Goal: Information Seeking & Learning: Understand process/instructions

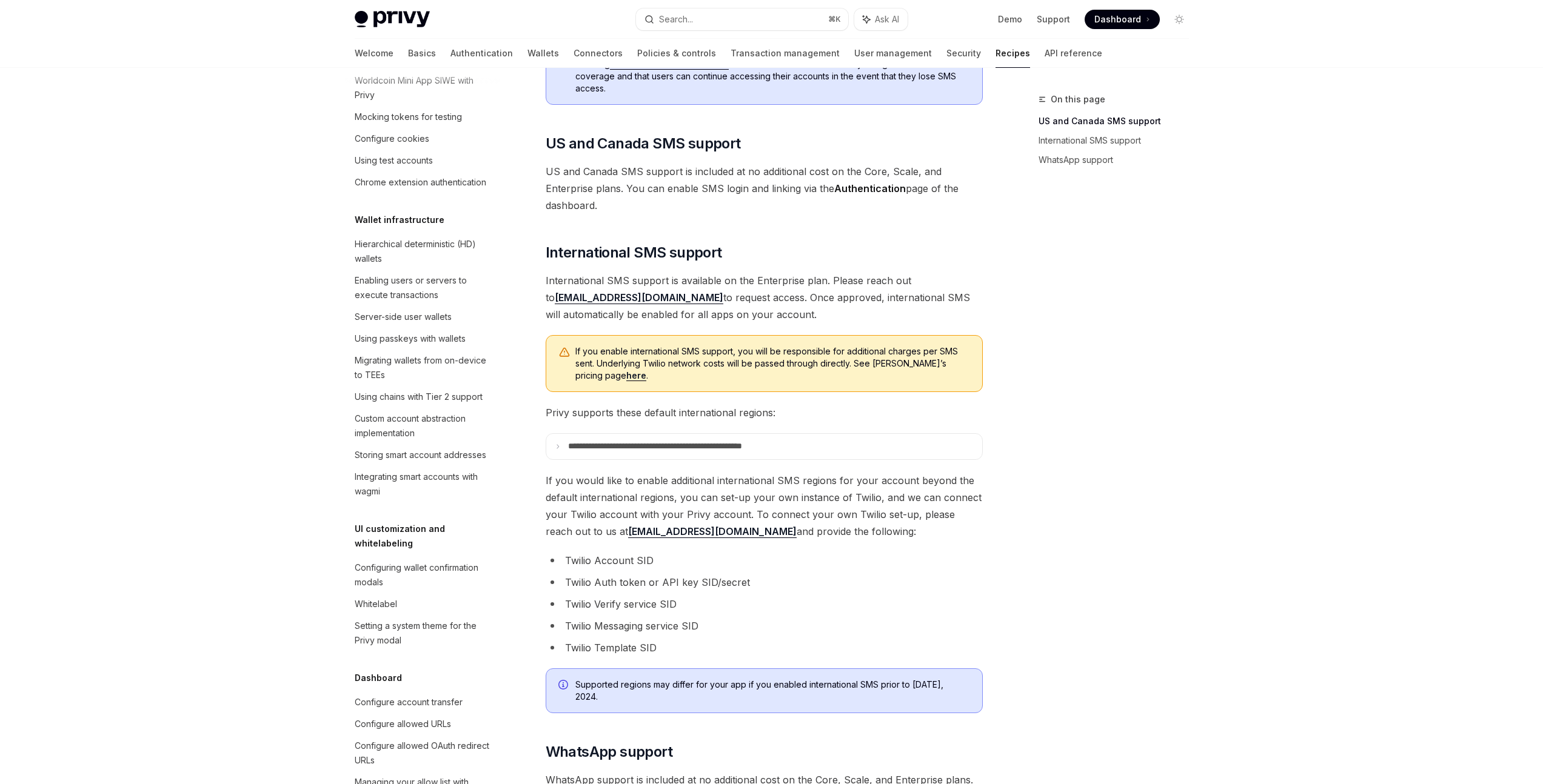
scroll to position [201, 0]
click at [704, 241] on div "Privy enables your users to log in to their account via SMS or WhatsApp. You ca…" at bounding box center [764, 386] width 437 height 871
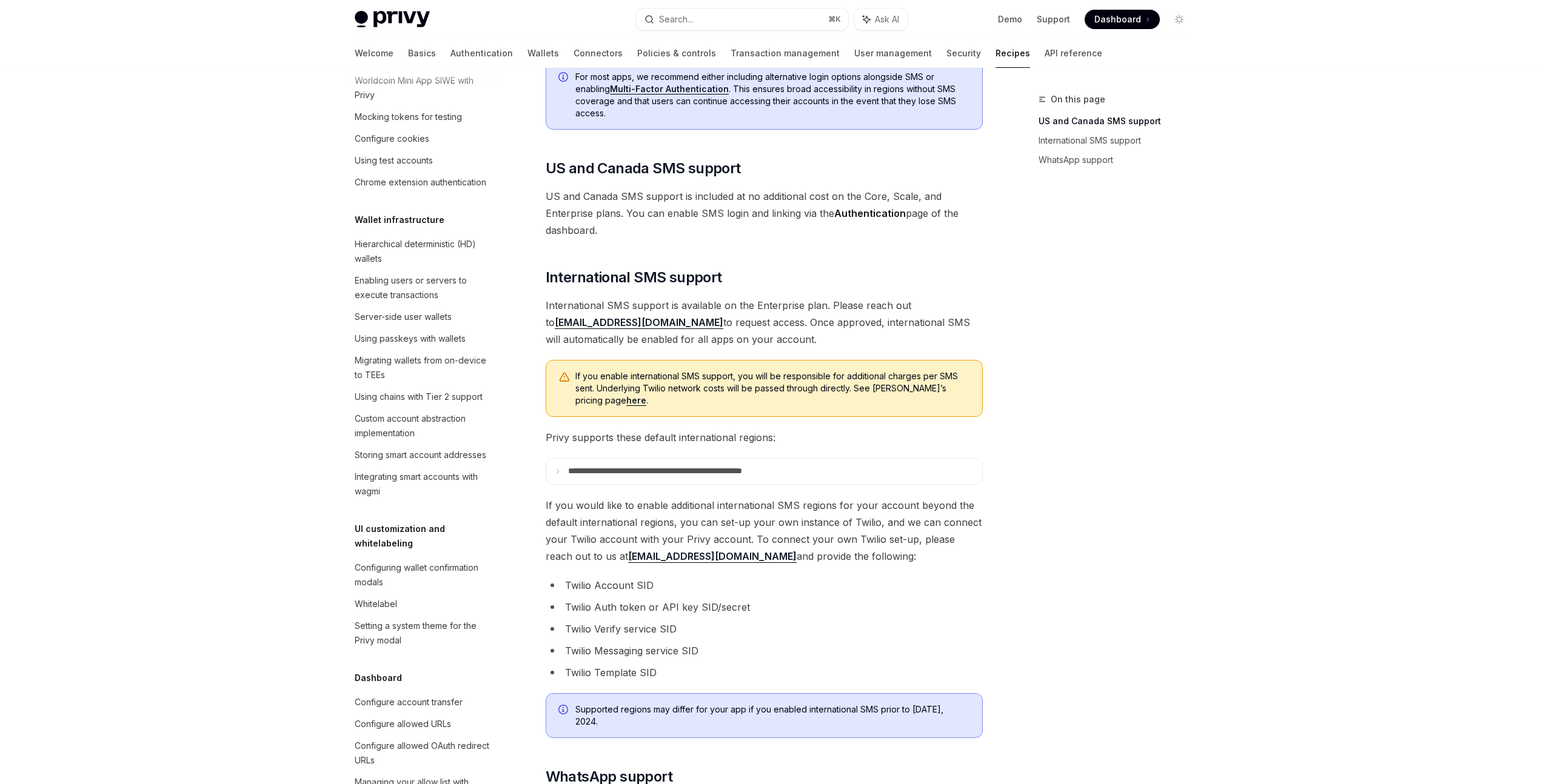
scroll to position [175, 0]
click at [642, 477] on summary "**********" at bounding box center [764, 472] width 436 height 26
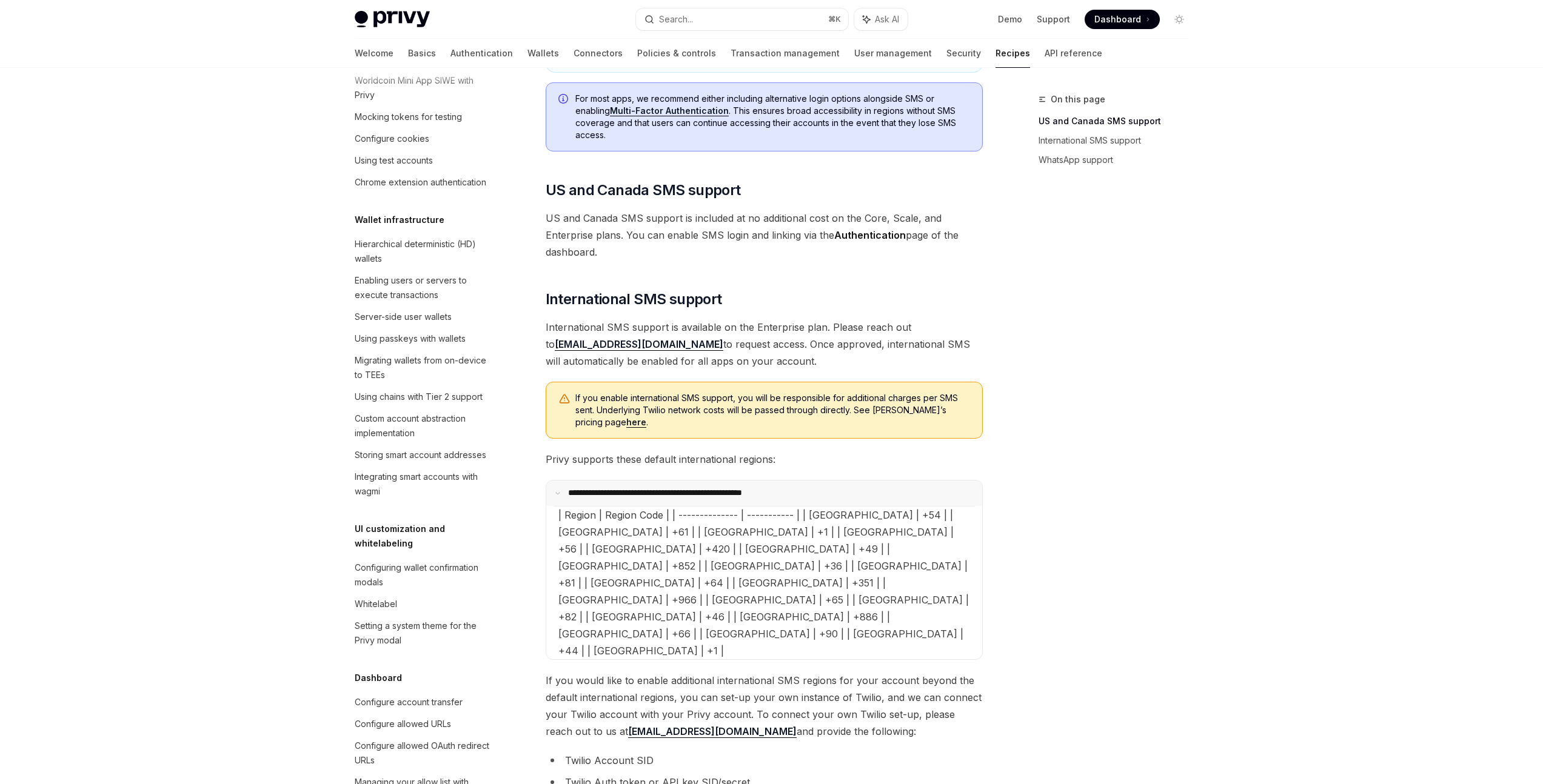
scroll to position [292, 0]
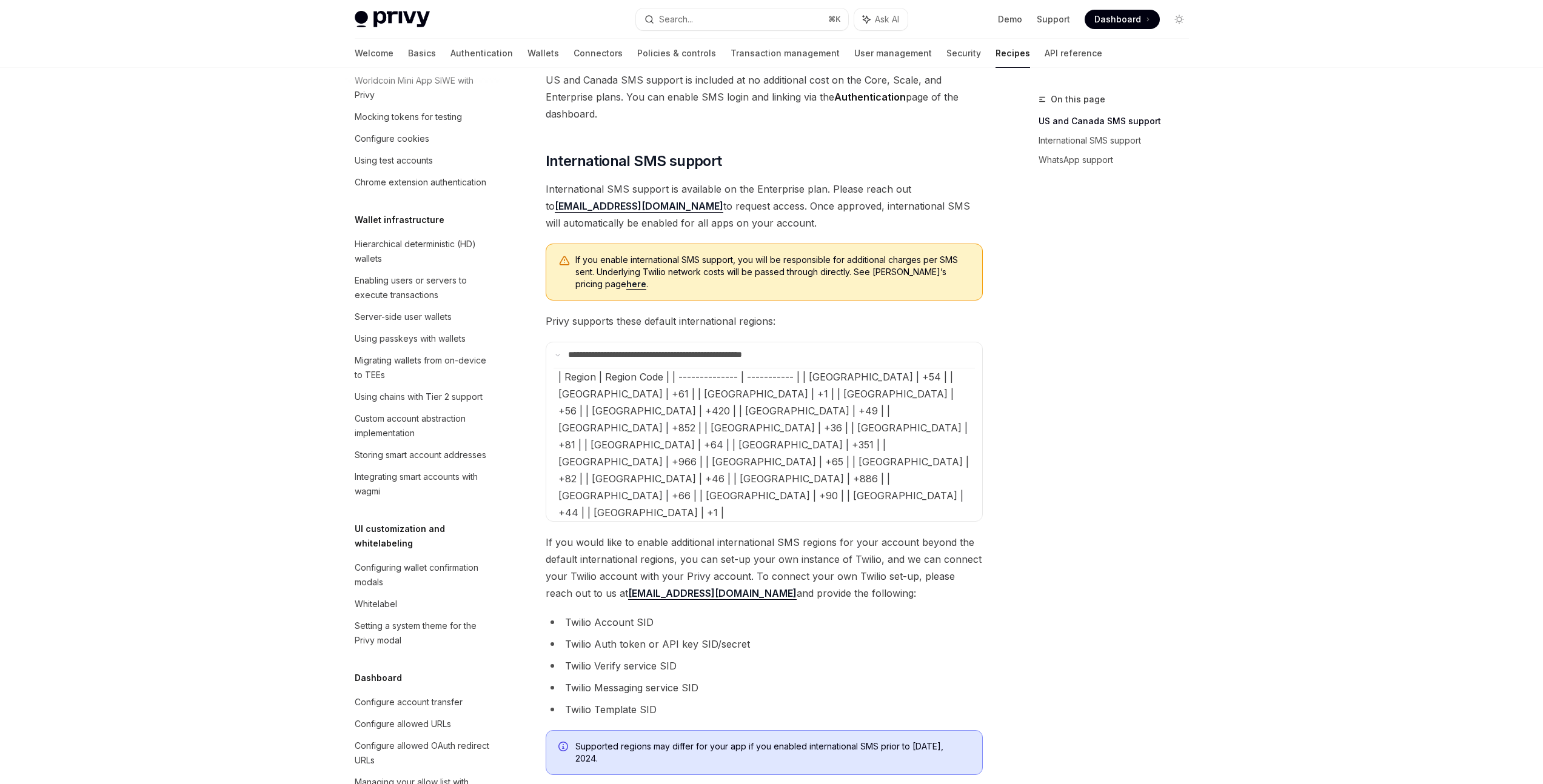
click at [598, 320] on span "Privy supports these default international regions:" at bounding box center [764, 321] width 437 height 17
click at [637, 157] on span "International SMS support" at bounding box center [634, 161] width 177 height 19
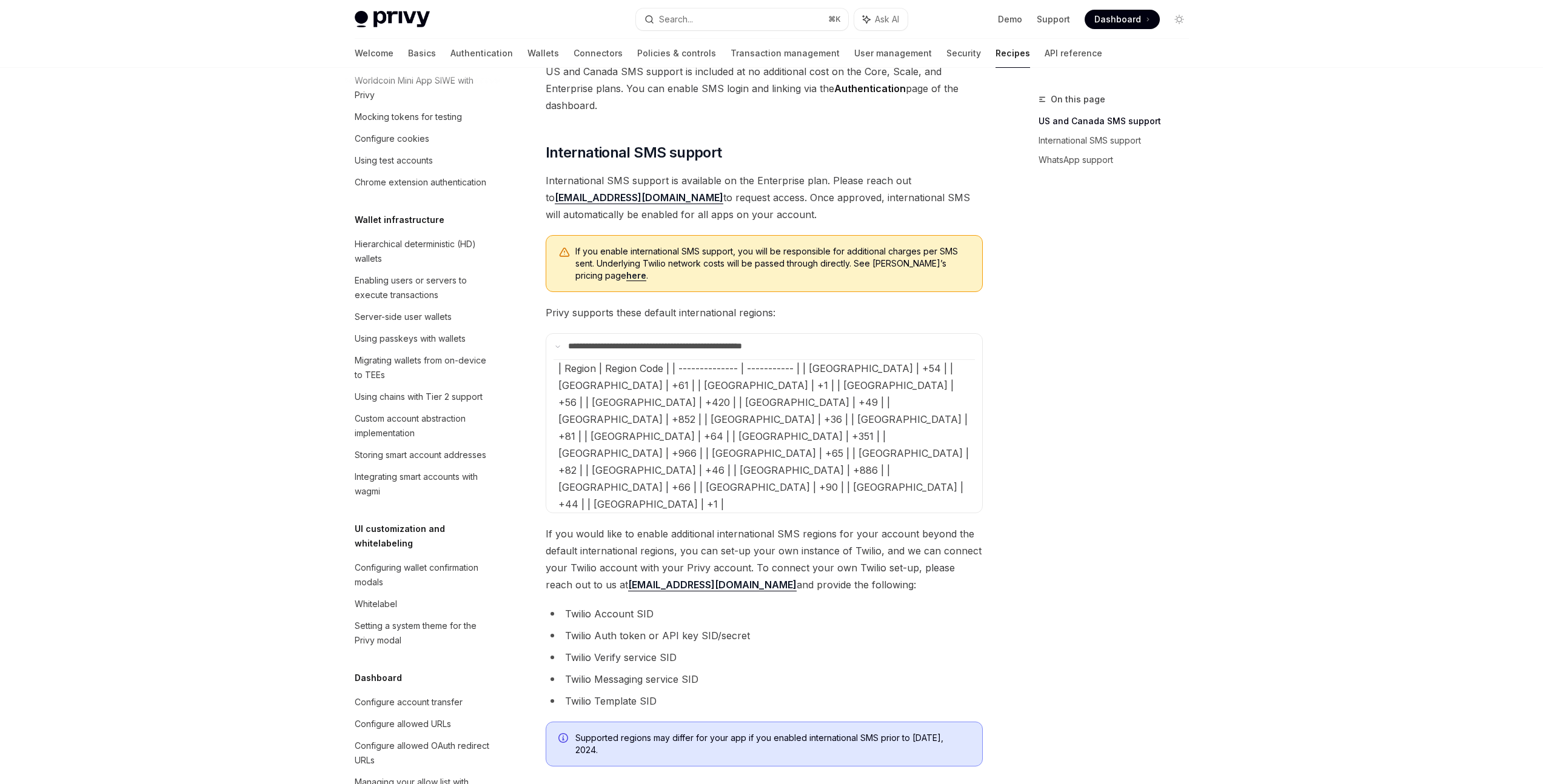
scroll to position [301, 0]
drag, startPoint x: 718, startPoint y: 482, endPoint x: 876, endPoint y: 485, distance: 158.0
click at [876, 525] on span "If you would like to enable additional international SMS regions for your accou…" at bounding box center [764, 558] width 437 height 68
copy span "set-up your own instance of Twilio"
click at [862, 525] on span "If you would like to enable additional international SMS regions for your accou…" at bounding box center [764, 558] width 437 height 68
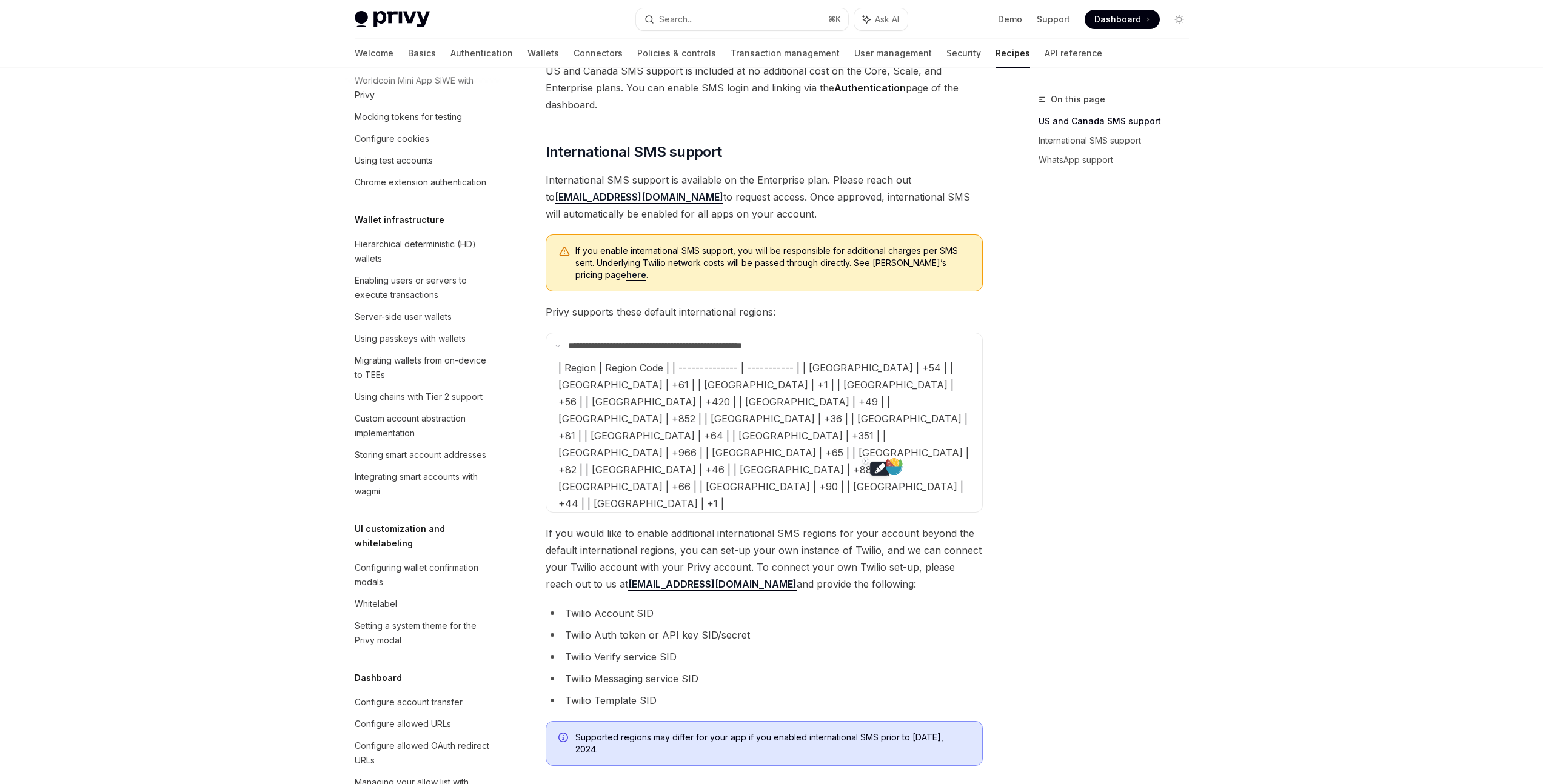
click at [862, 525] on span "If you would like to enable additional international SMS regions for your accou…" at bounding box center [764, 558] width 437 height 68
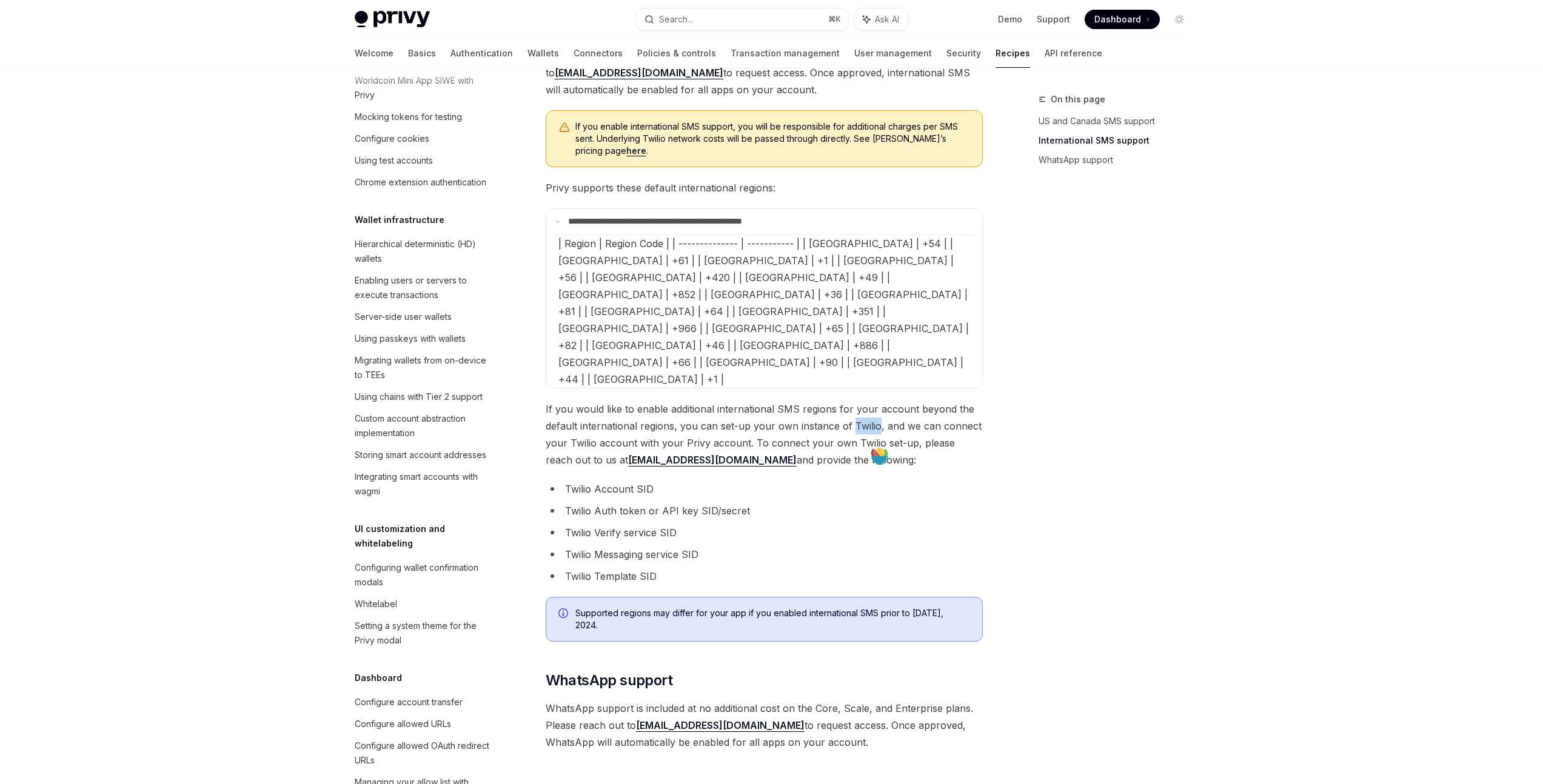
scroll to position [426, 0]
